Goal: Use online tool/utility

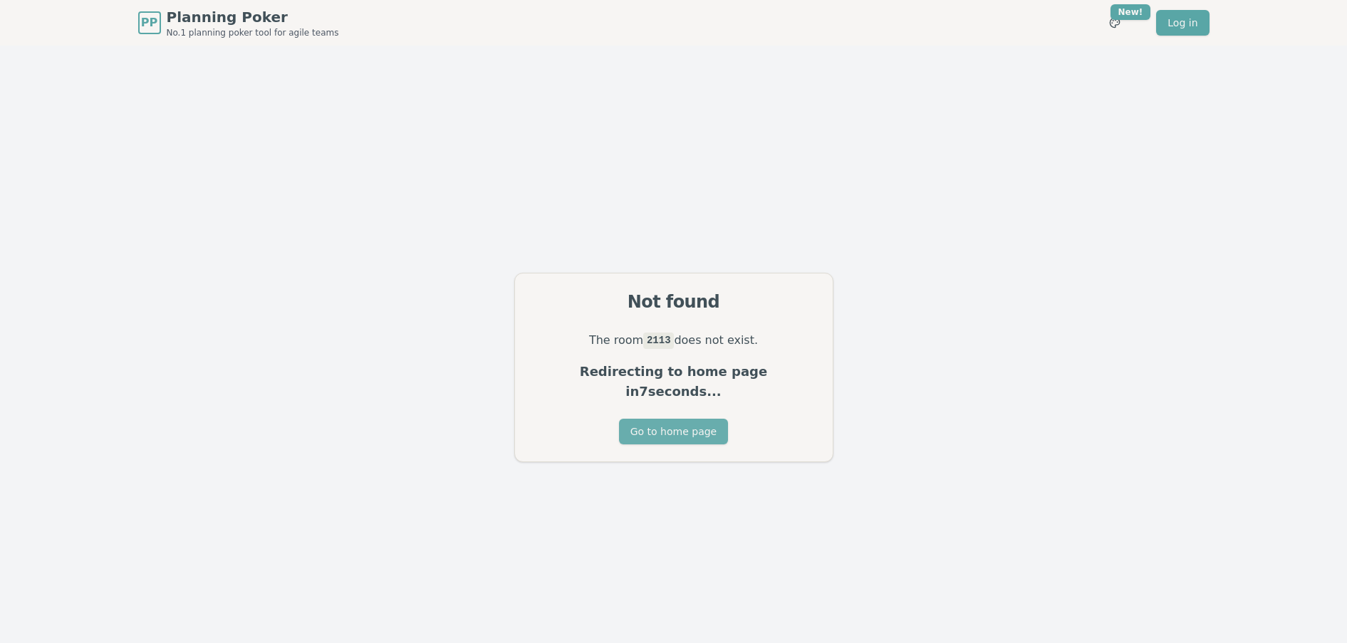
click at [702, 420] on button "Go to home page" at bounding box center [673, 432] width 109 height 26
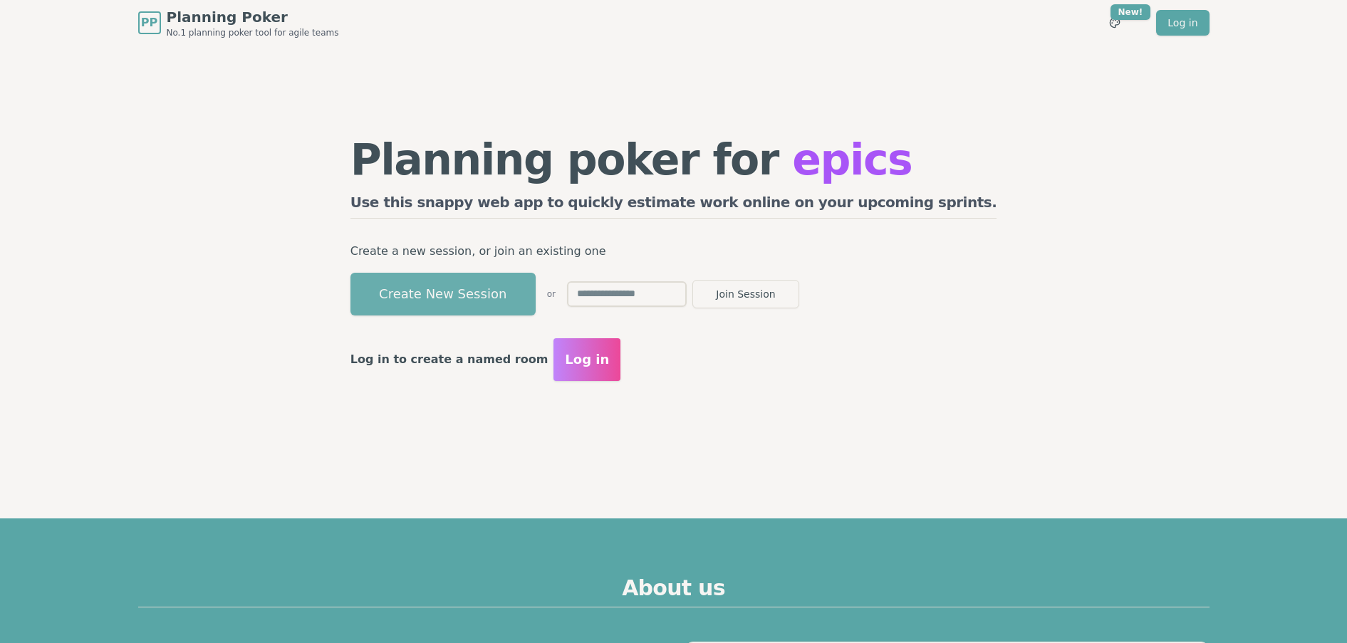
click at [536, 301] on button "Create New Session" at bounding box center [443, 294] width 185 height 43
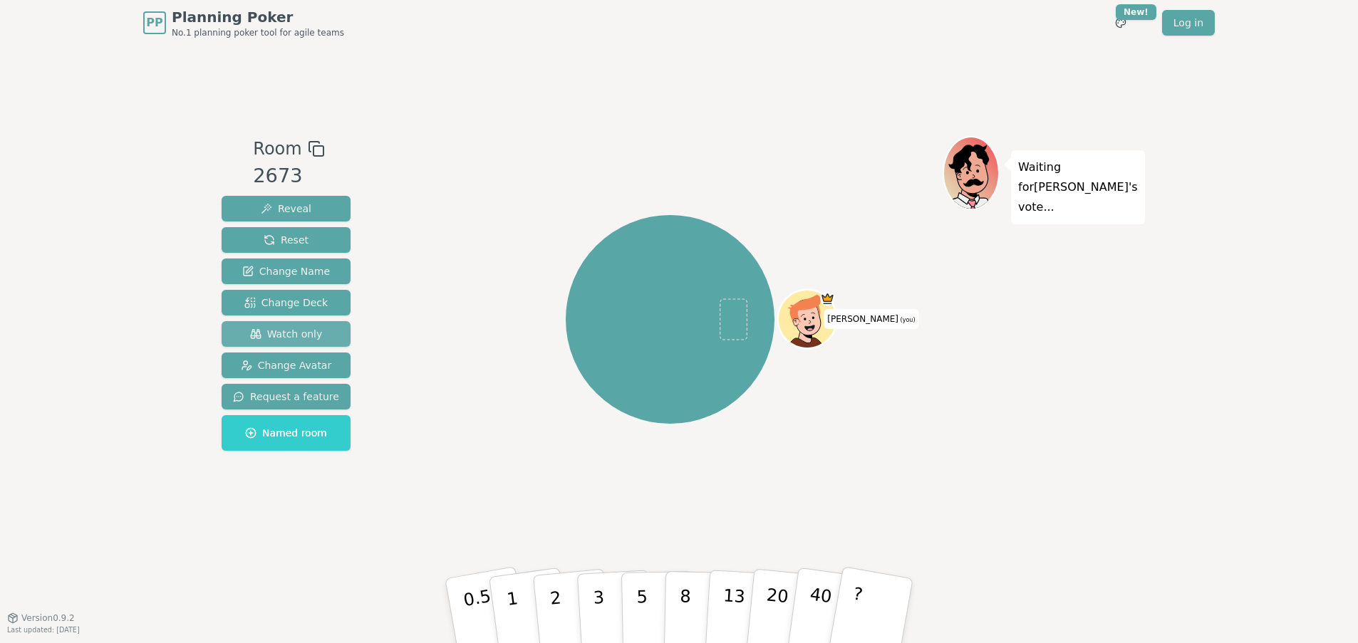
click at [304, 330] on span "Watch only" at bounding box center [286, 334] width 73 height 14
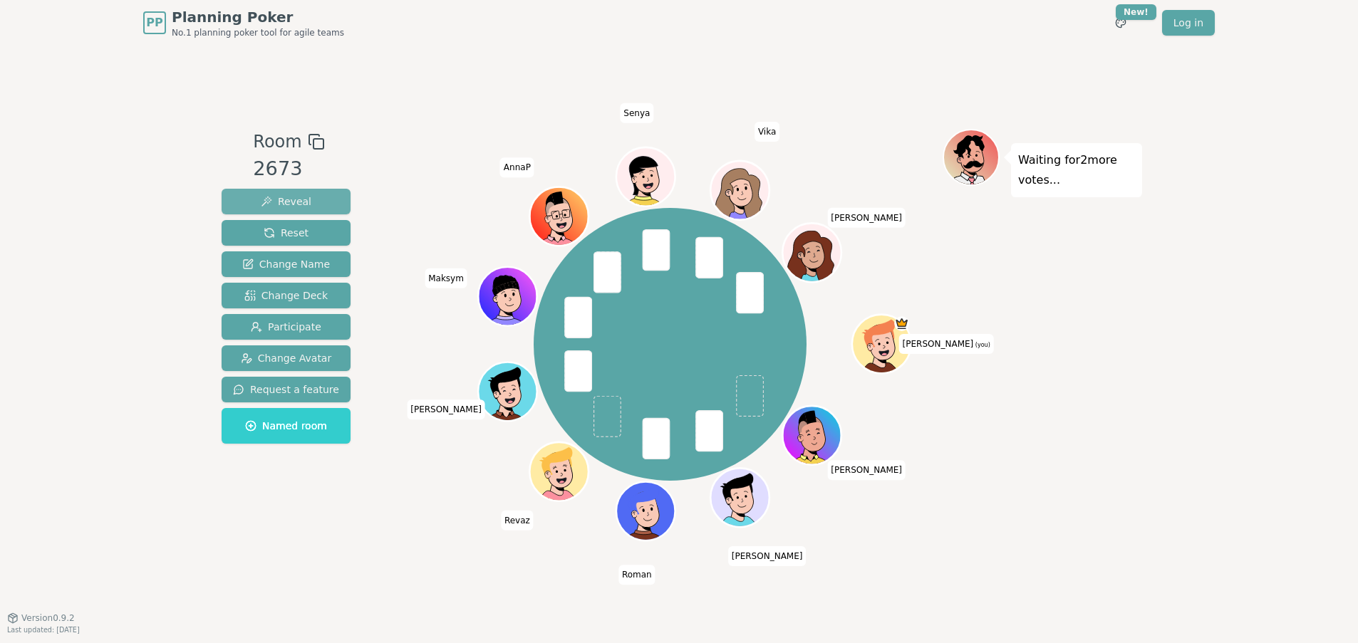
click at [292, 206] on span "Reveal" at bounding box center [286, 202] width 51 height 14
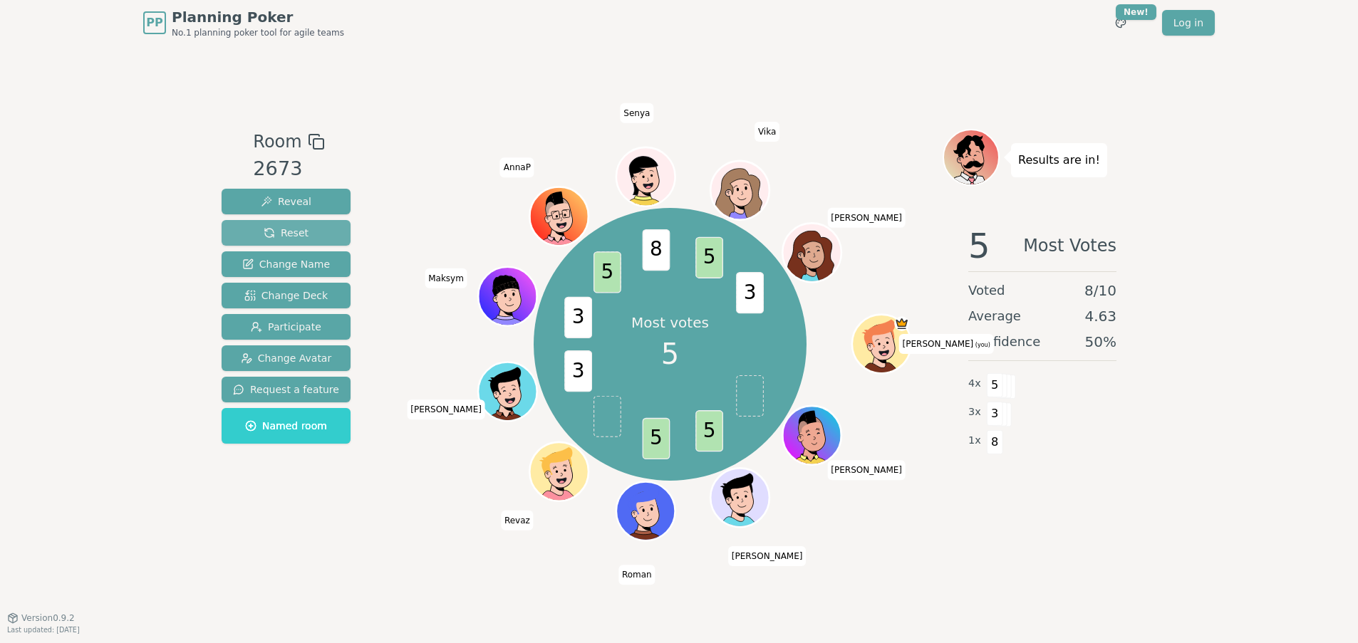
click at [319, 232] on button "Reset" at bounding box center [286, 233] width 129 height 26
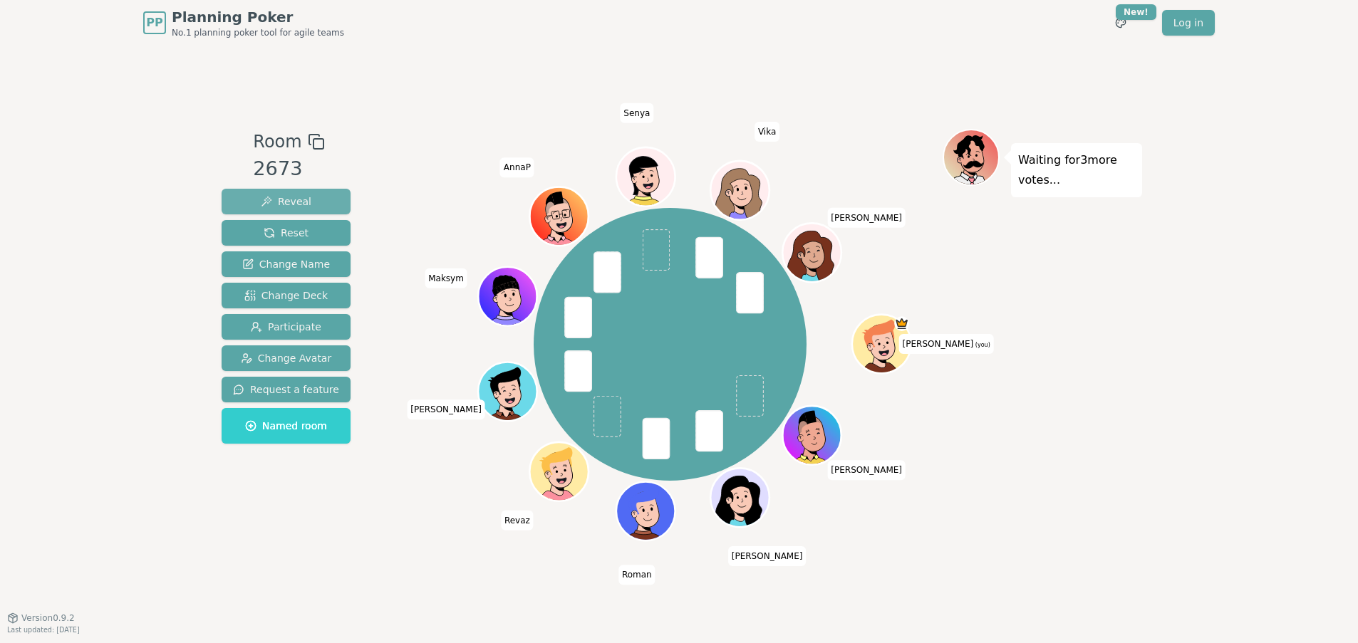
click at [284, 202] on span "Reveal" at bounding box center [286, 202] width 51 height 14
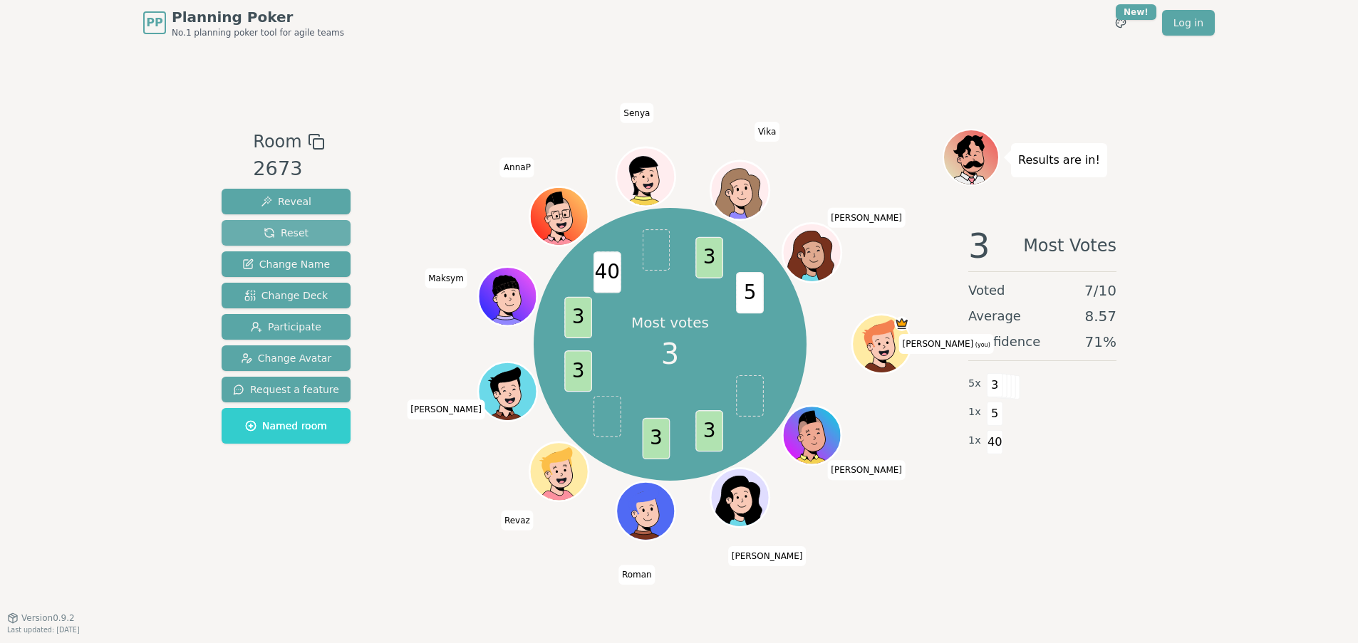
click at [308, 229] on button "Reset" at bounding box center [286, 233] width 129 height 26
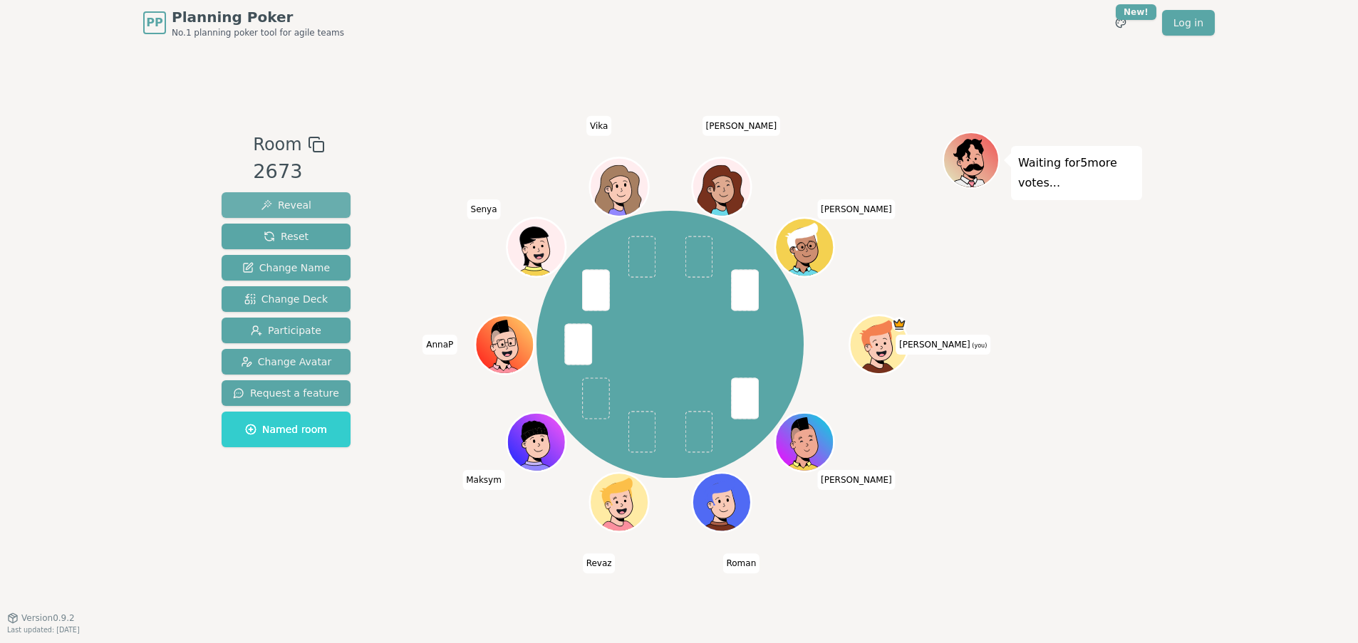
click at [306, 205] on button "Reveal" at bounding box center [286, 205] width 129 height 26
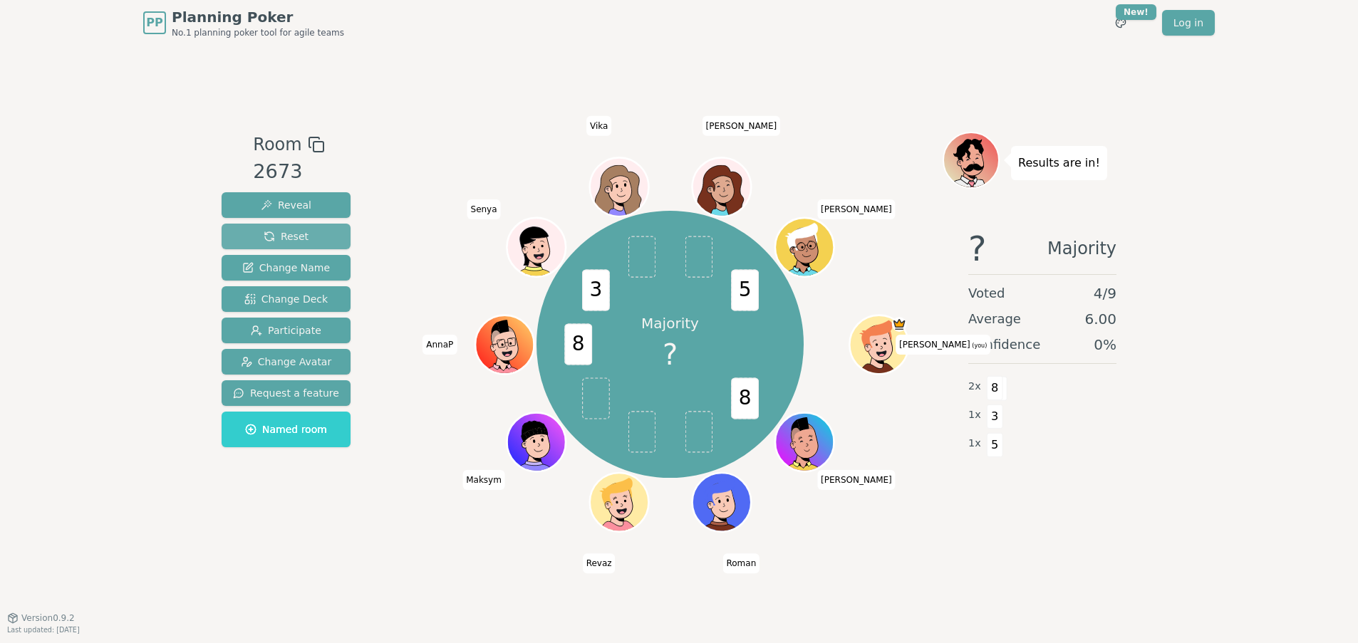
click at [303, 233] on button "Reset" at bounding box center [286, 237] width 129 height 26
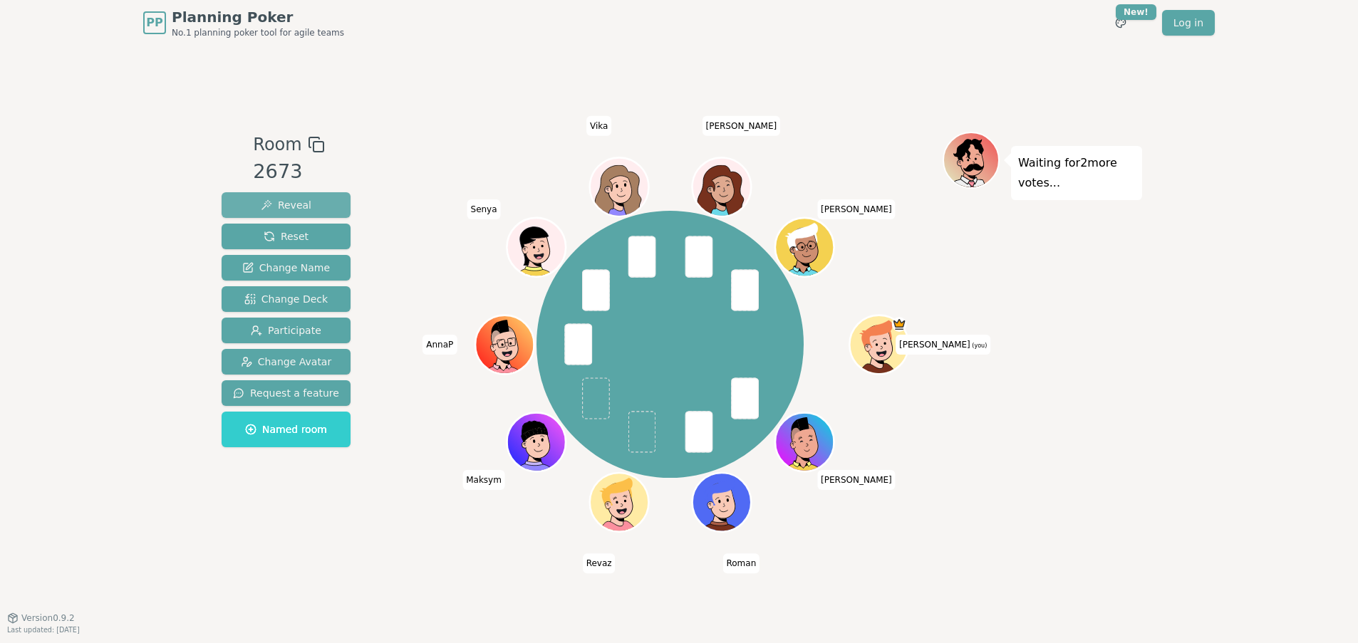
click at [288, 205] on span "Reveal" at bounding box center [286, 205] width 51 height 14
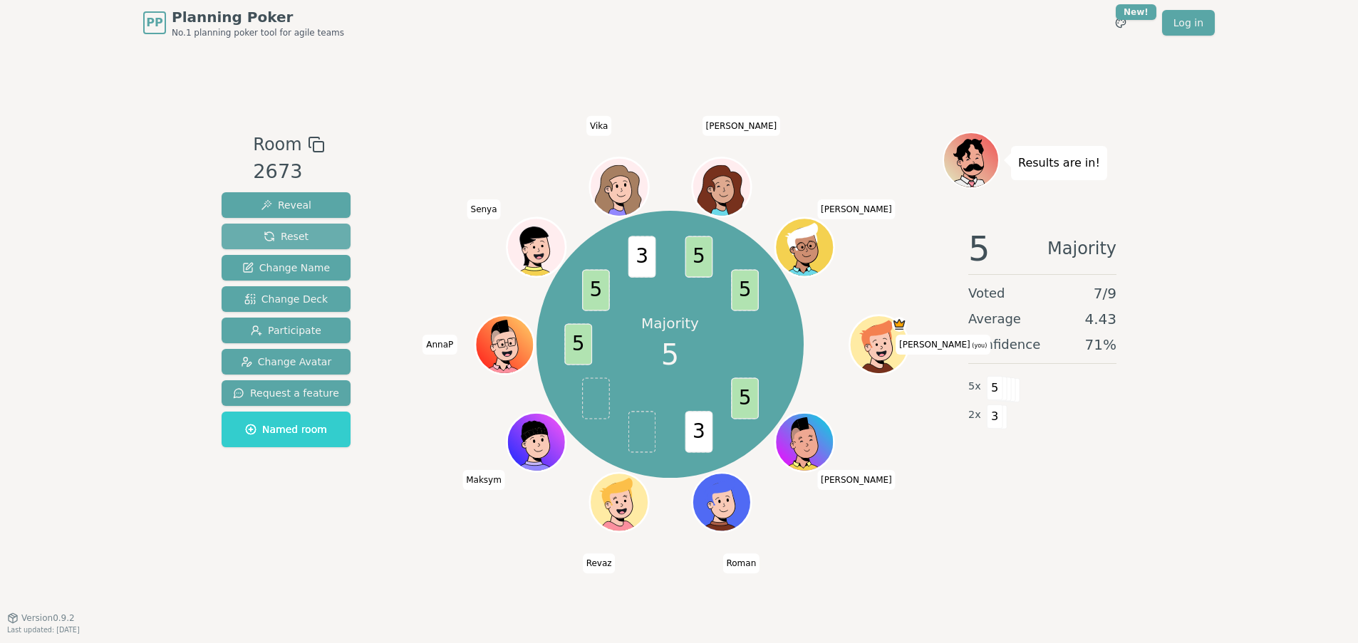
click at [295, 236] on span "Reset" at bounding box center [286, 236] width 45 height 14
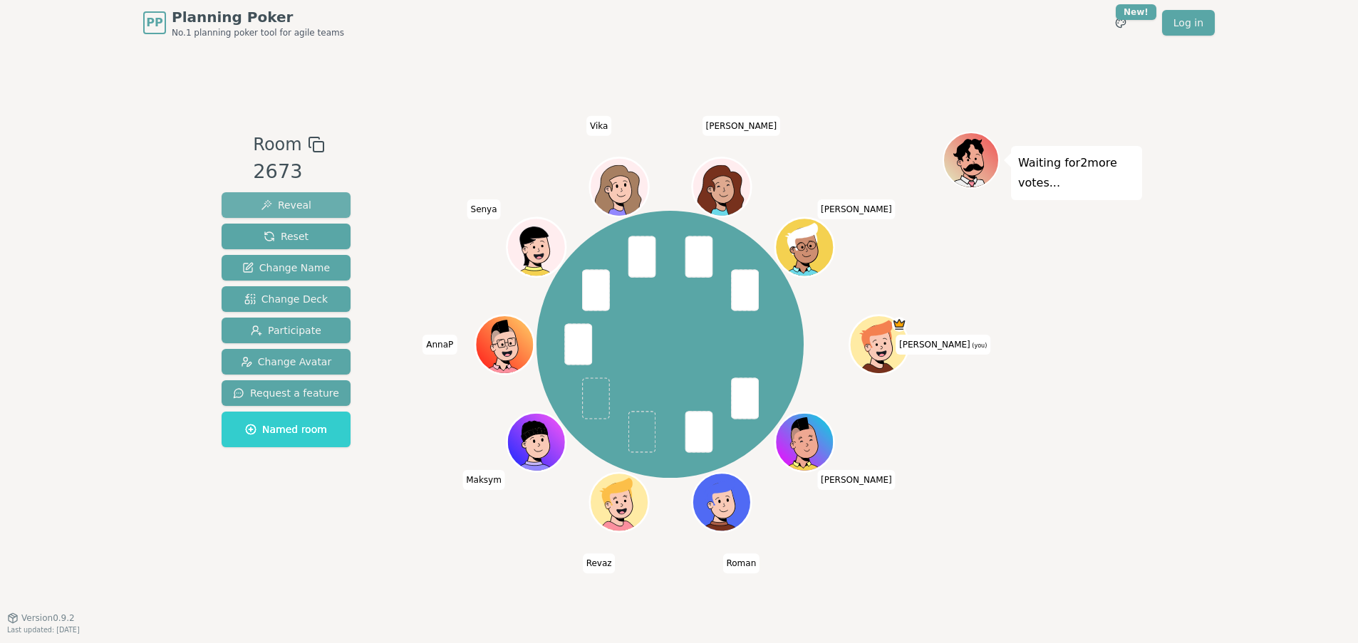
click at [309, 207] on button "Reveal" at bounding box center [286, 205] width 129 height 26
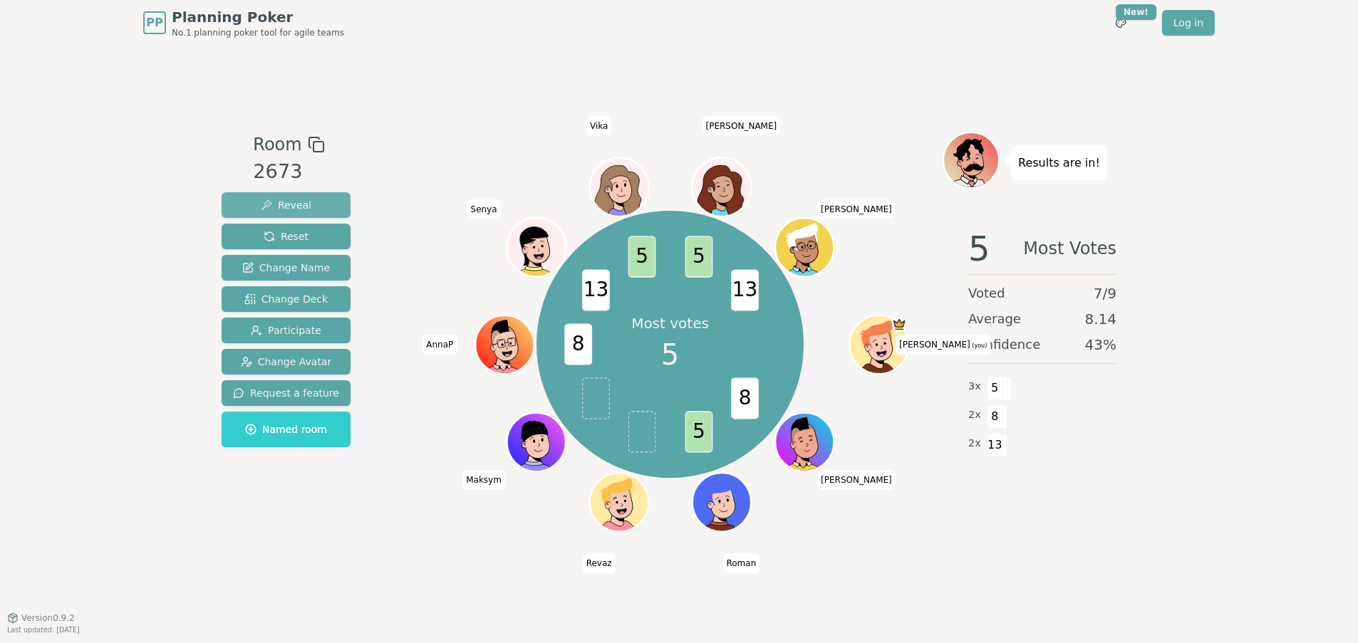
click at [318, 200] on button "Reveal" at bounding box center [286, 205] width 129 height 26
click at [278, 231] on span "Reset" at bounding box center [286, 236] width 45 height 14
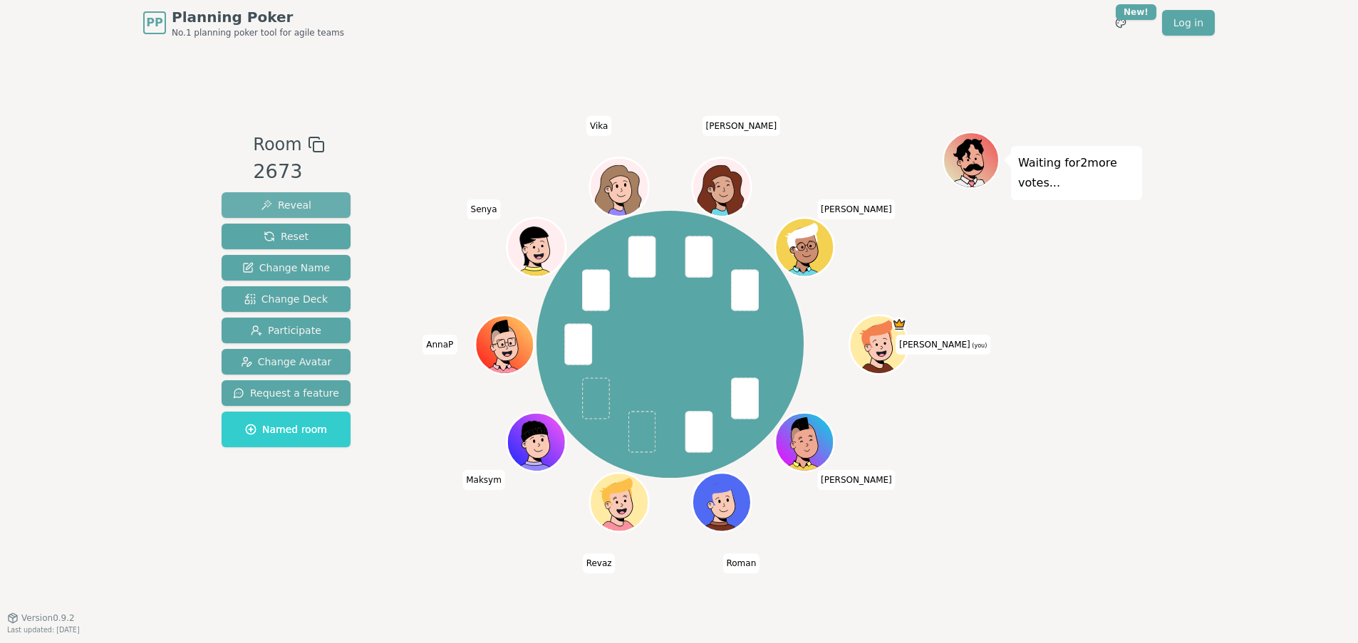
click at [286, 207] on span "Reveal" at bounding box center [286, 205] width 51 height 14
